Goal: Information Seeking & Learning: Learn about a topic

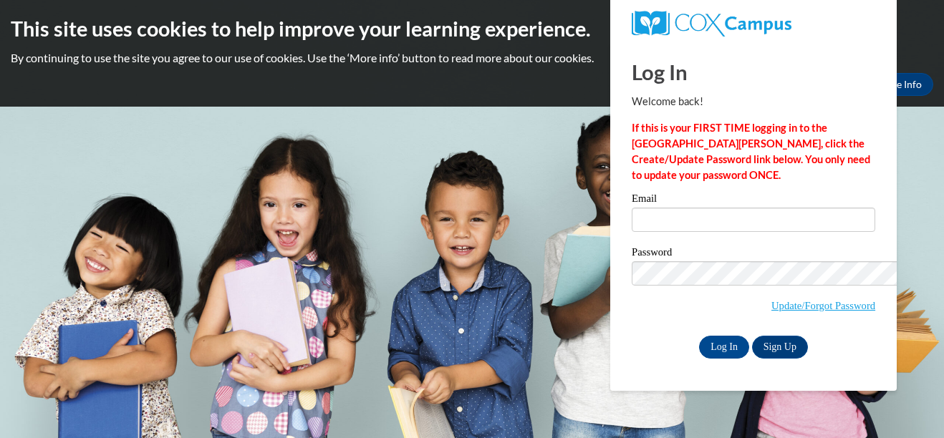
click at [632, 103] on div "Log In Welcome back! If this is your FIRST TIME logging in to the NEW Cox Campu…" at bounding box center [753, 201] width 243 height 316
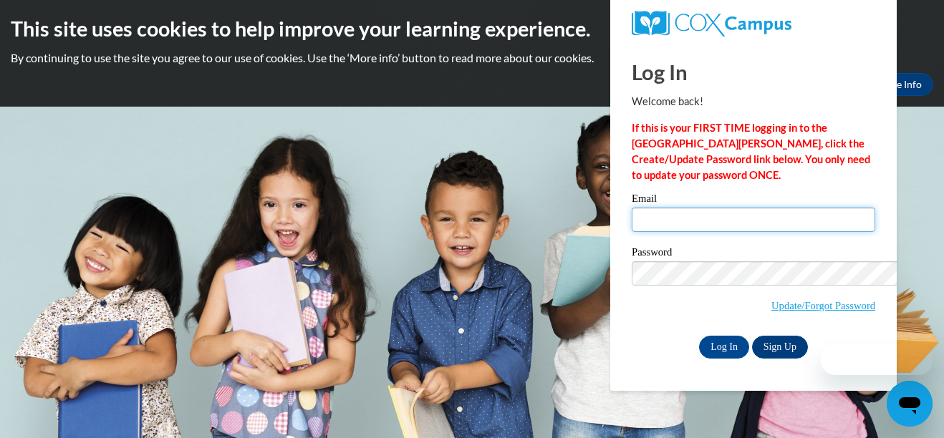
type input "kjmoor4219@ung.edu"
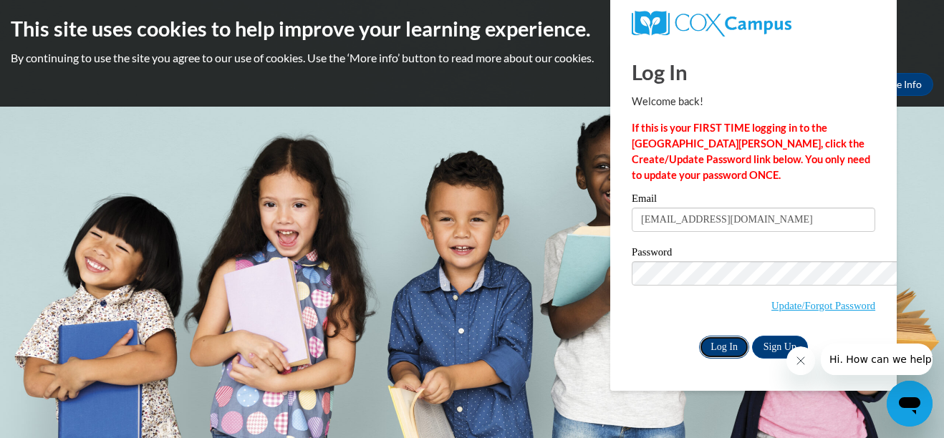
click at [699, 336] on input "Log In" at bounding box center [724, 347] width 50 height 23
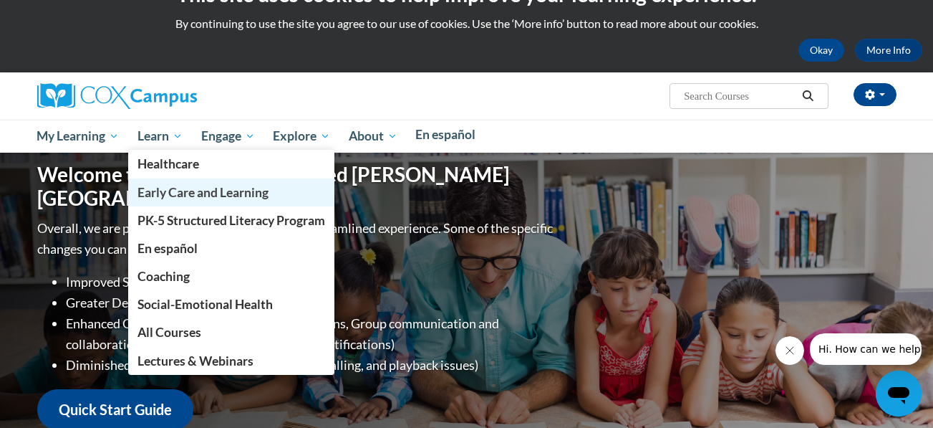
scroll to position [37, 0]
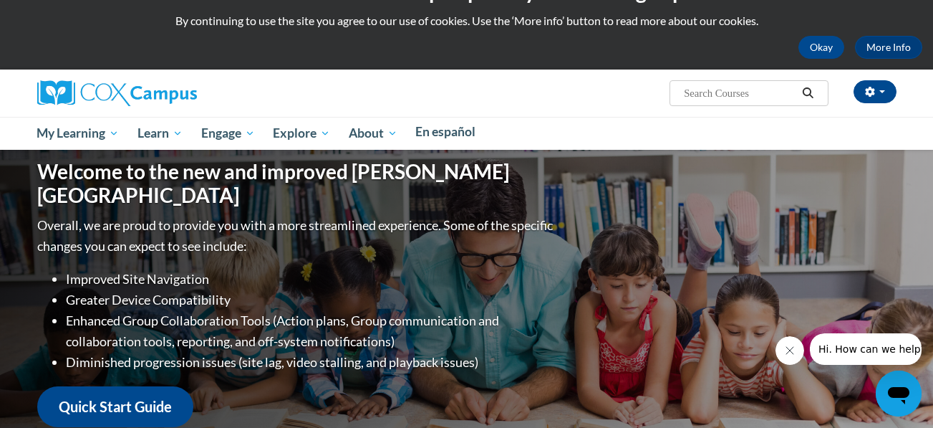
click at [0, 0] on link "Main menu" at bounding box center [0, 0] width 0 height 0
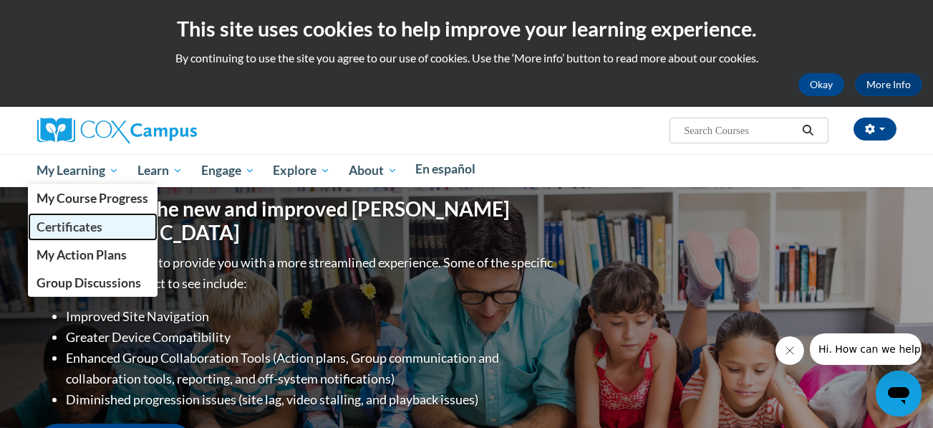
click at [102, 219] on span "Certificates" at bounding box center [70, 226] width 66 height 15
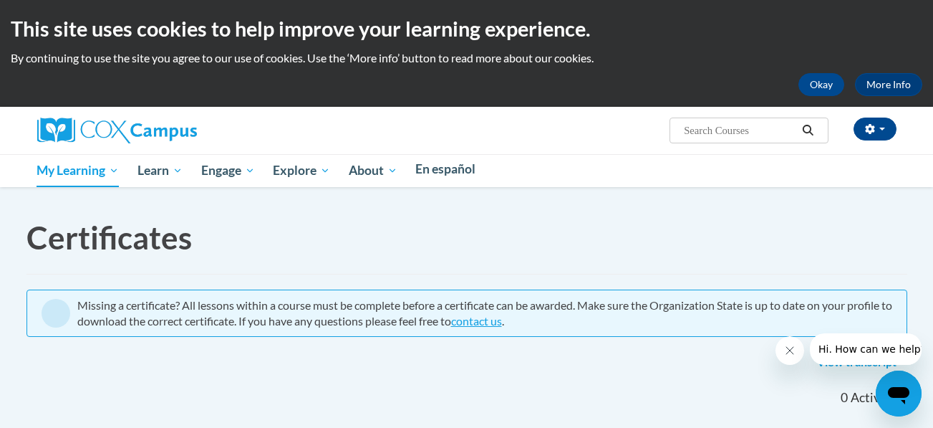
click at [786, 126] on input "Search..." at bounding box center [739, 130] width 115 height 17
type input "RTI Module"
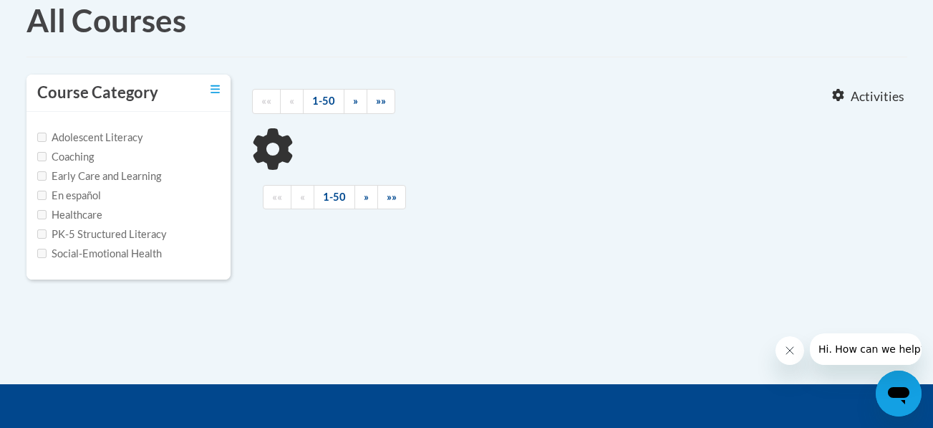
type input "RTI Module"
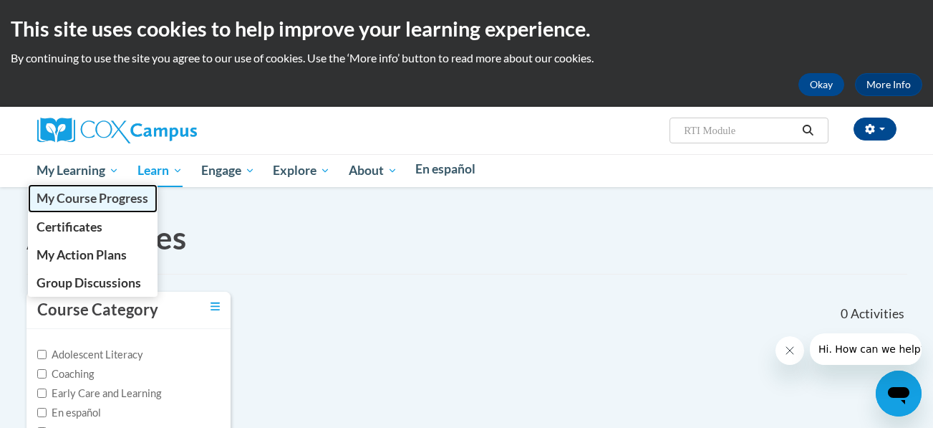
click at [138, 190] on span "My Course Progress" at bounding box center [93, 197] width 112 height 15
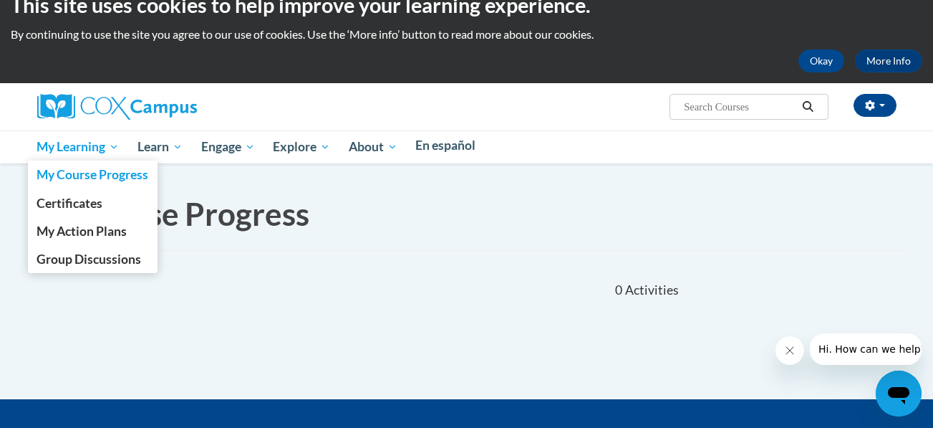
scroll to position [22, 0]
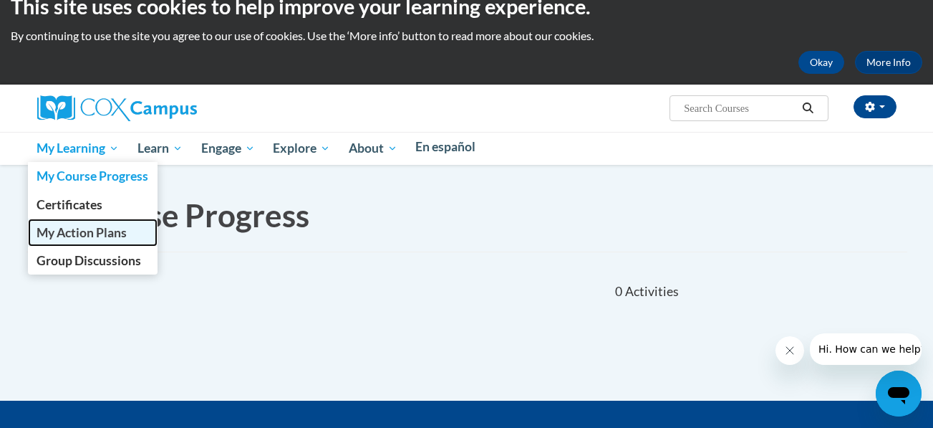
click at [127, 225] on span "My Action Plans" at bounding box center [82, 232] width 90 height 15
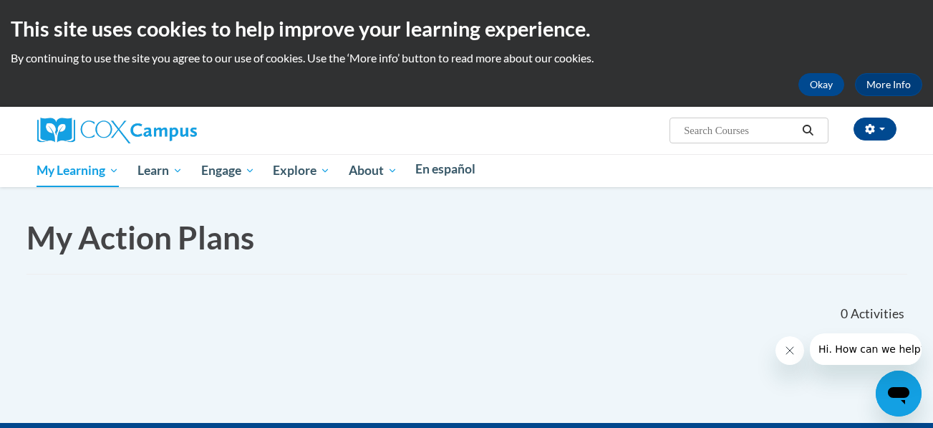
click at [0, 0] on link "Home" at bounding box center [0, 0] width 0 height 0
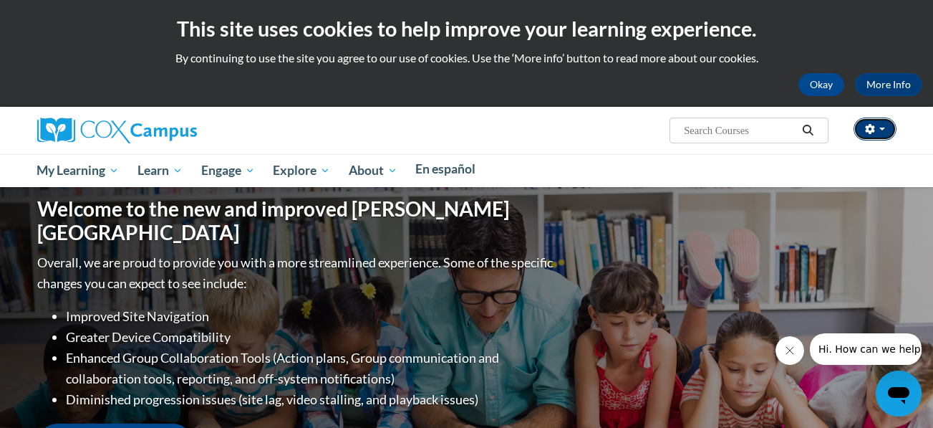
click at [854, 117] on button "button" at bounding box center [875, 128] width 43 height 23
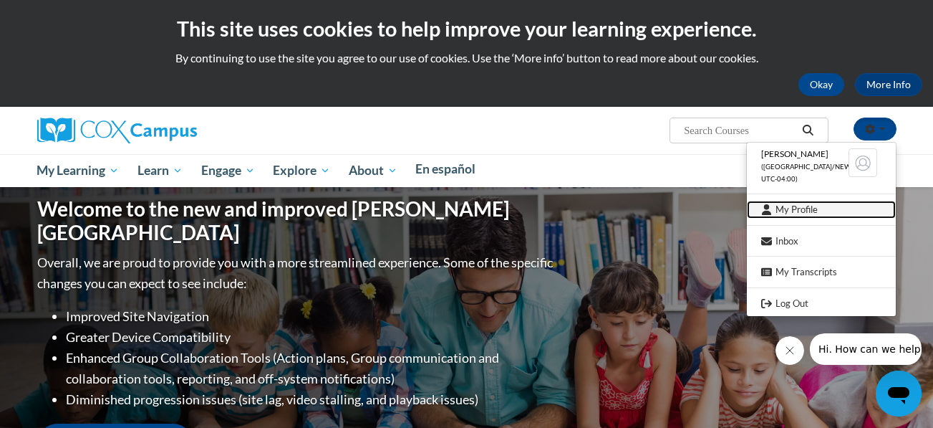
click at [811, 204] on link "My Profile" at bounding box center [821, 210] width 149 height 18
